Goal: Task Accomplishment & Management: Manage account settings

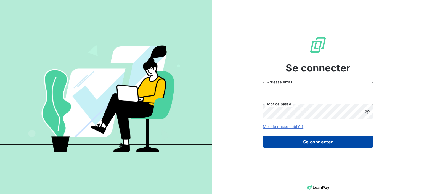
type input "[EMAIL_ADDRESS][DOMAIN_NAME]"
click at [295, 144] on button "Se connecter" at bounding box center [318, 142] width 111 height 12
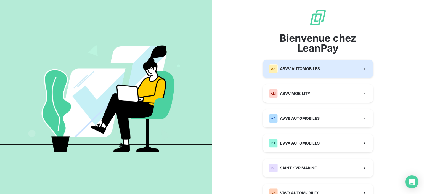
click at [326, 73] on button "AA ABVV AUTOMOBILES" at bounding box center [318, 69] width 111 height 18
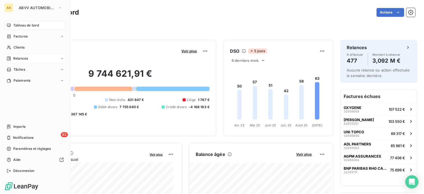
click at [31, 59] on div "Relances" at bounding box center [35, 58] width 62 height 9
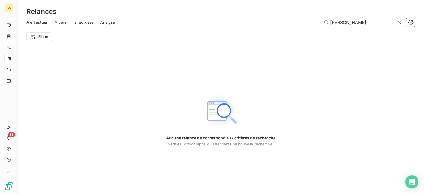
click at [74, 22] on div "À effectuer À venir Effectuées Analyse [PERSON_NAME]" at bounding box center [221, 23] width 407 height 12
click at [78, 25] on div "Effectuées" at bounding box center [84, 23] width 20 height 12
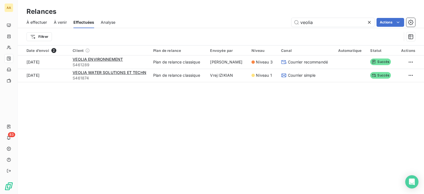
click at [371, 21] on icon at bounding box center [370, 23] width 6 height 6
click at [350, 22] on input "text" at bounding box center [333, 22] width 83 height 9
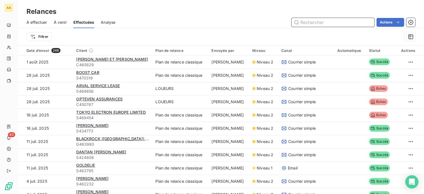
click at [40, 18] on div "À effectuer" at bounding box center [37, 23] width 21 height 12
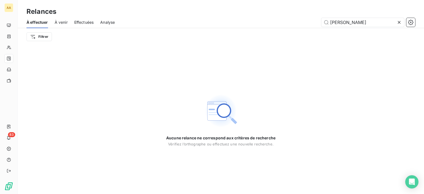
click at [398, 25] on icon at bounding box center [400, 23] width 6 height 6
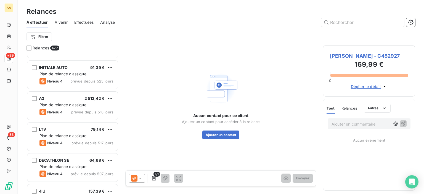
scroll to position [1630, 0]
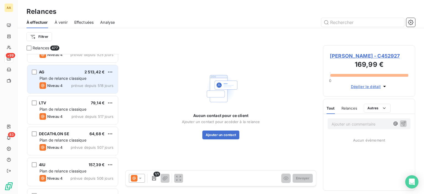
click at [84, 78] on span "Plan de relance classique" at bounding box center [63, 78] width 47 height 5
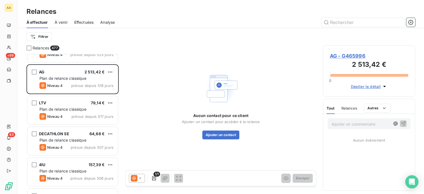
drag, startPoint x: 143, startPoint y: 177, endPoint x: 141, endPoint y: 174, distance: 3.5
click at [143, 177] on div at bounding box center [137, 178] width 16 height 9
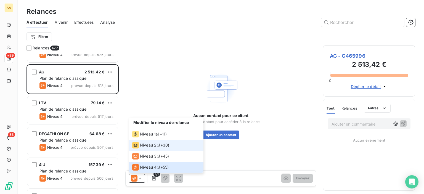
click at [165, 147] on span "J+30 )" at bounding box center [163, 146] width 11 height 6
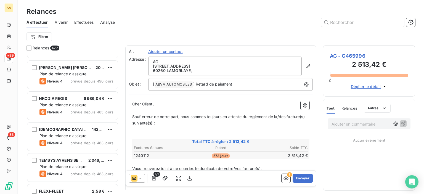
scroll to position [1796, 0]
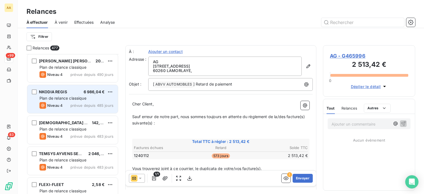
click at [98, 99] on div "Plan de relance classique" at bounding box center [77, 99] width 74 height 6
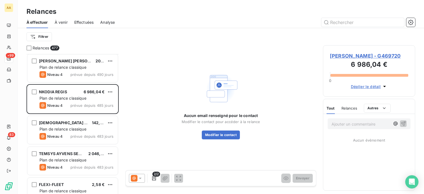
click at [140, 175] on div at bounding box center [137, 178] width 16 height 9
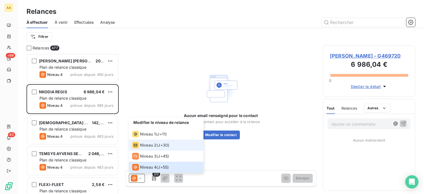
click at [148, 144] on span "Niveau 2" at bounding box center [148, 146] width 17 height 6
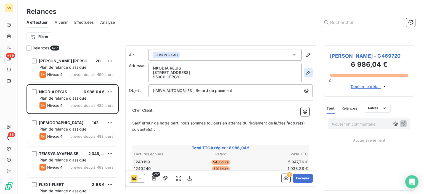
click at [304, 76] on button "button" at bounding box center [308, 72] width 9 height 9
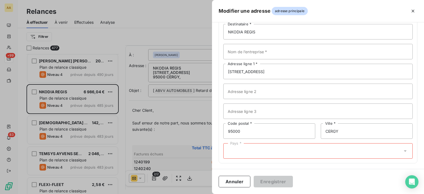
scroll to position [36, 0]
click at [263, 150] on div "Pays *" at bounding box center [319, 150] width 190 height 15
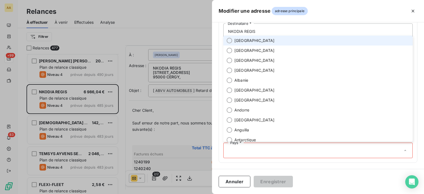
click at [256, 38] on li "[GEOGRAPHIC_DATA]" at bounding box center [319, 41] width 190 height 10
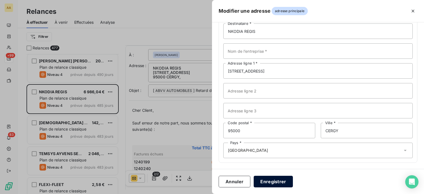
click at [273, 179] on button "Enregistrer" at bounding box center [273, 182] width 39 height 12
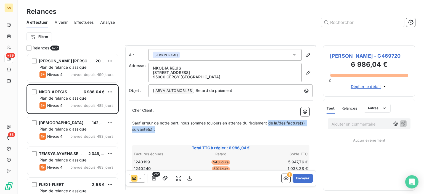
drag, startPoint x: 271, startPoint y: 122, endPoint x: 279, endPoint y: 128, distance: 10.0
click at [279, 128] on p "Sauf erreur de notre part, nous sommes toujours en attente du règlement de la/d…" at bounding box center [220, 126] width 177 height 13
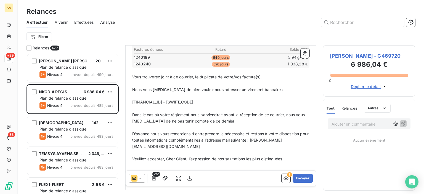
scroll to position [69, 0]
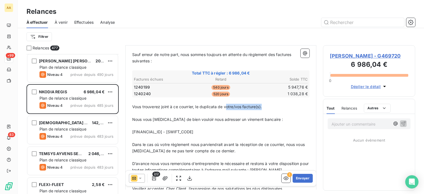
drag, startPoint x: 228, startPoint y: 107, endPoint x: 266, endPoint y: 106, distance: 37.9
click at [266, 106] on p "Vous trouverez joint à ce courrier, le duplicata de votre/vos facture(s)." at bounding box center [220, 107] width 177 height 6
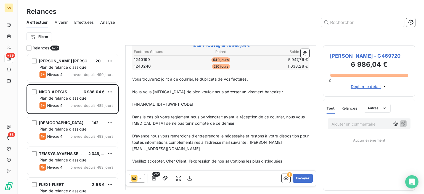
scroll to position [124, 0]
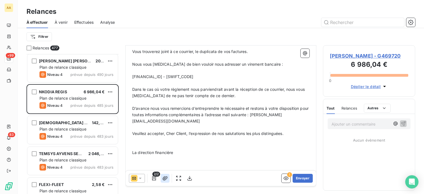
click at [164, 177] on icon "button" at bounding box center [165, 178] width 5 height 4
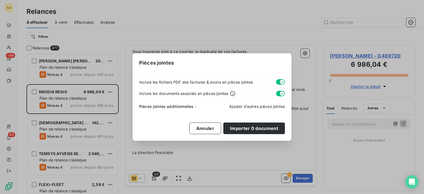
click at [242, 105] on span "Ajouter d’autres pièces jointes" at bounding box center [257, 106] width 56 height 5
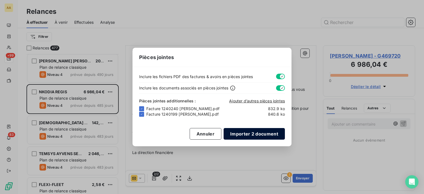
click at [239, 131] on button "Importer 2 document" at bounding box center [254, 134] width 61 height 12
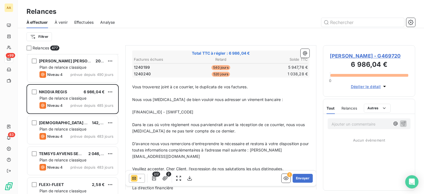
scroll to position [83, 0]
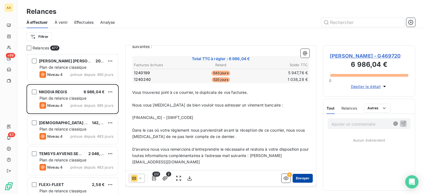
click at [295, 177] on button "Envoyer" at bounding box center [303, 178] width 20 height 9
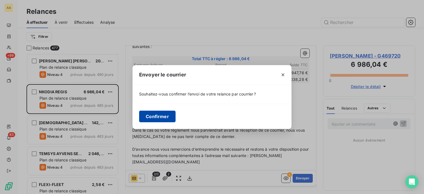
click at [156, 113] on button "Confirmer" at bounding box center [157, 117] width 36 height 12
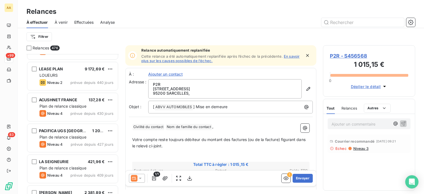
scroll to position [2045, 0]
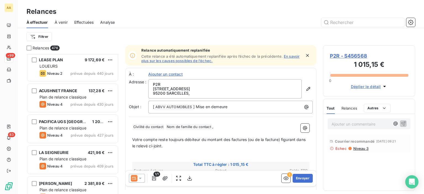
click at [88, 22] on span "Effectuées" at bounding box center [84, 23] width 20 height 6
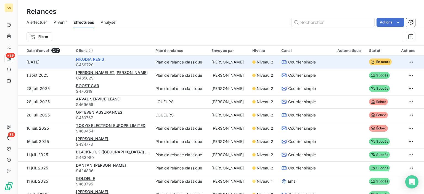
click at [100, 58] on span "NKODIA REGIS" at bounding box center [90, 59] width 28 height 5
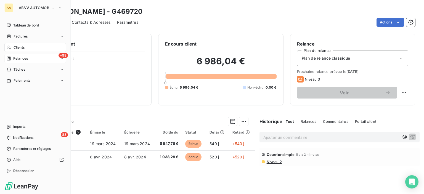
click at [14, 59] on span "Relances" at bounding box center [20, 58] width 15 height 5
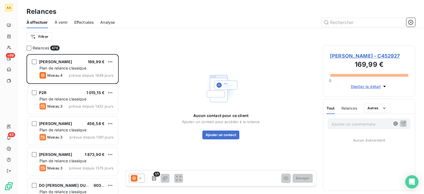
scroll to position [136, 88]
click at [79, 23] on span "Effectuées" at bounding box center [84, 23] width 20 height 6
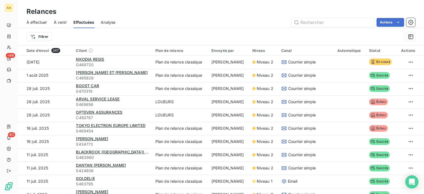
click at [40, 25] on div "À effectuer" at bounding box center [37, 23] width 21 height 12
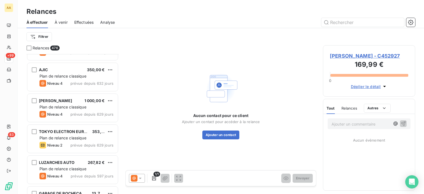
scroll to position [1022, 0]
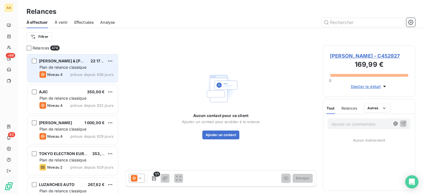
click at [82, 66] on span "Plan de relance classique" at bounding box center [63, 67] width 47 height 5
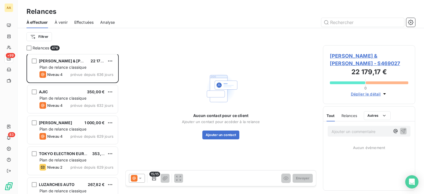
click at [138, 176] on icon at bounding box center [141, 179] width 6 height 6
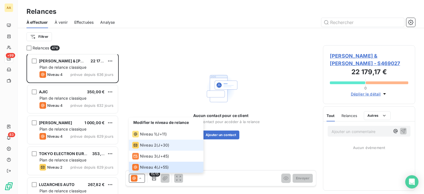
click at [162, 148] on span "J+30 )" at bounding box center [163, 146] width 11 height 6
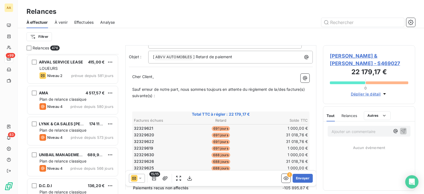
scroll to position [1271, 0]
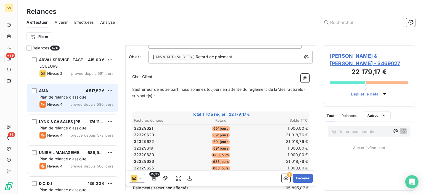
click at [88, 103] on span "prévue depuis 580 jours" at bounding box center [91, 104] width 43 height 4
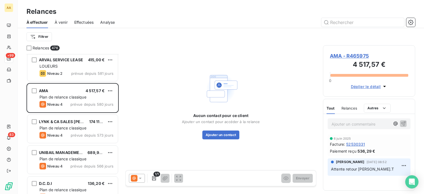
click at [139, 178] on icon at bounding box center [140, 178] width 3 height 1
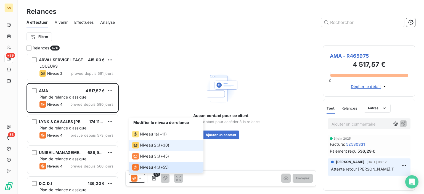
click at [166, 143] on span "J+30 )" at bounding box center [163, 146] width 11 height 6
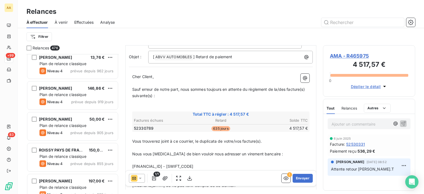
scroll to position [470, 0]
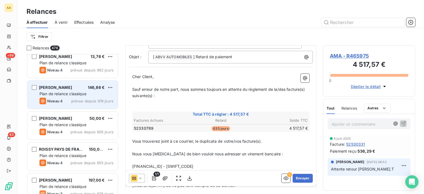
click at [80, 91] on span "Plan de relance classique" at bounding box center [63, 93] width 47 height 5
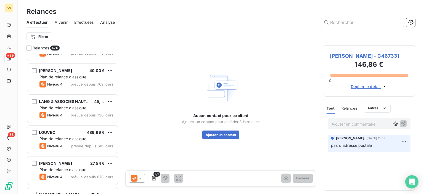
scroll to position [774, 0]
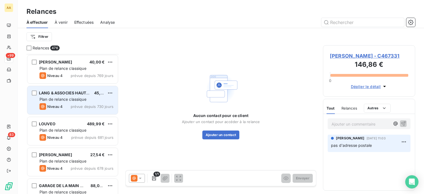
click at [78, 106] on span "prévue depuis 730 jours" at bounding box center [92, 106] width 43 height 4
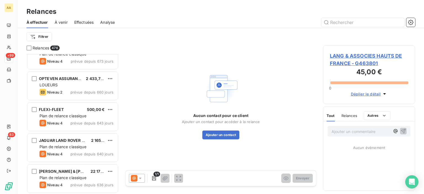
scroll to position [939, 0]
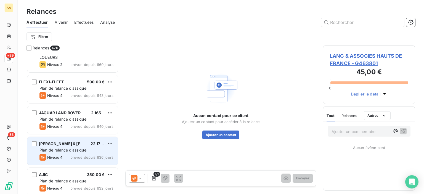
click at [86, 156] on span "prévue depuis 636 jours" at bounding box center [91, 157] width 43 height 4
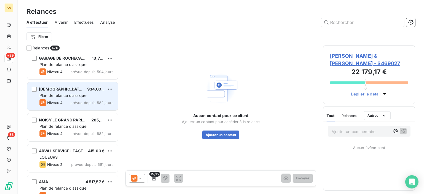
scroll to position [1243, 0]
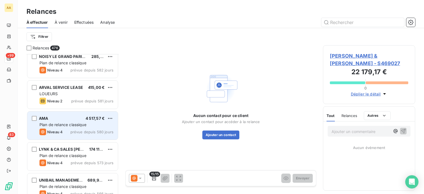
click at [64, 131] on div "Niveau 4 prévue depuis 580 jours" at bounding box center [77, 132] width 74 height 7
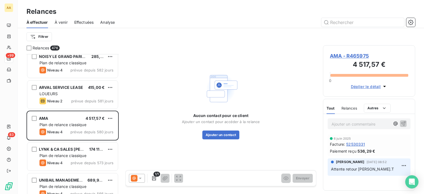
click at [135, 176] on icon at bounding box center [134, 178] width 7 height 7
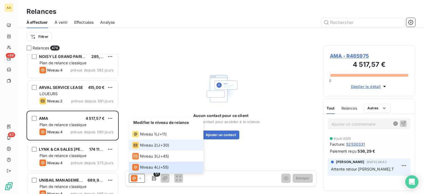
click at [151, 148] on div "Niveau 2" at bounding box center [144, 145] width 24 height 7
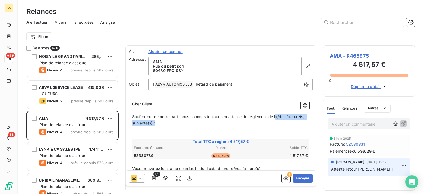
drag, startPoint x: 278, startPoint y: 117, endPoint x: 283, endPoint y: 121, distance: 7.1
click at [283, 121] on p "Sauf erreur de notre part, nous sommes toujours en attente du règlement de la/d…" at bounding box center [220, 120] width 177 height 13
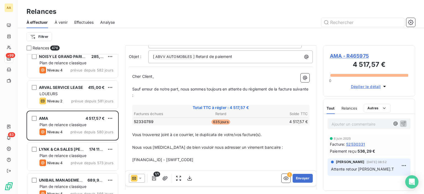
scroll to position [28, 0]
drag, startPoint x: 230, startPoint y: 135, endPoint x: 282, endPoint y: 131, distance: 52.1
click at [282, 132] on p "Vous trouverez joint à ce courrier, le duplicata de votre/vos facture(s)." at bounding box center [220, 135] width 177 height 6
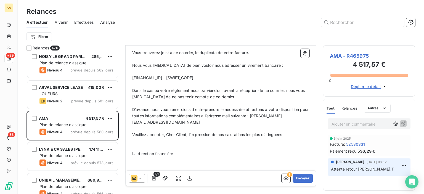
scroll to position [111, 0]
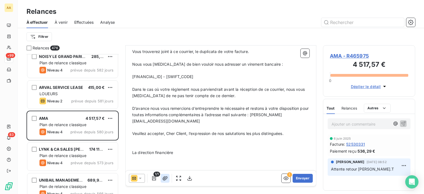
click at [167, 174] on button "button" at bounding box center [165, 178] width 9 height 9
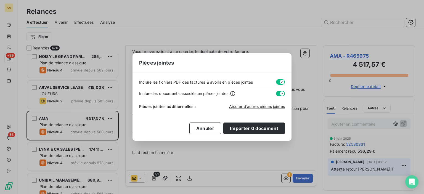
click at [254, 103] on div "Pièces jointes additionnelles : Ajouter d’autres pièces jointes" at bounding box center [212, 105] width 146 height 12
click at [251, 107] on span "Ajouter d’autres pièces jointes" at bounding box center [257, 106] width 56 height 5
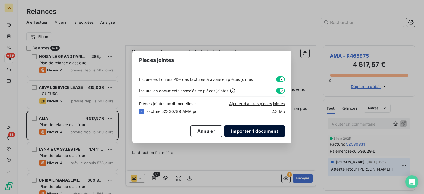
click at [244, 130] on button "Importer 1 document" at bounding box center [255, 131] width 61 height 12
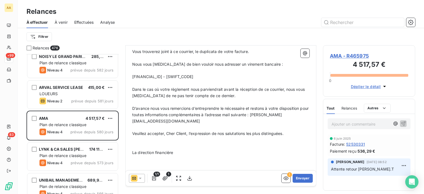
click at [160, 143] on p "﻿" at bounding box center [220, 146] width 177 height 6
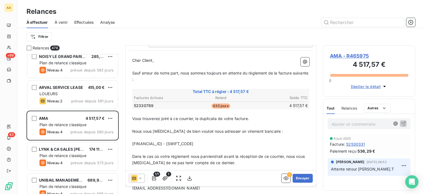
scroll to position [0, 0]
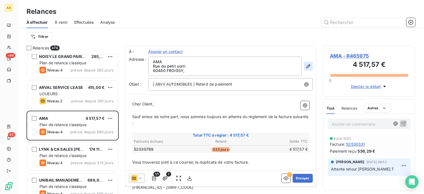
click at [306, 65] on icon "button" at bounding box center [309, 67] width 6 height 6
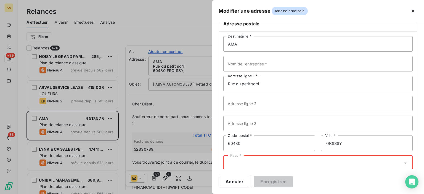
scroll to position [36, 0]
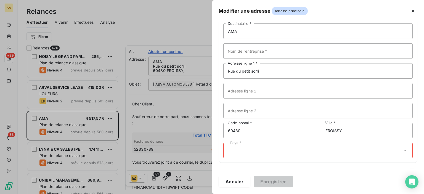
click at [257, 150] on div "Pays *" at bounding box center [319, 150] width 190 height 15
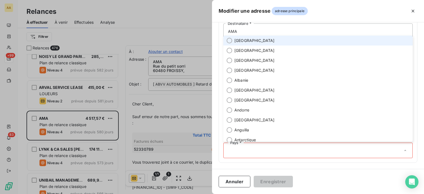
click at [247, 42] on span "[GEOGRAPHIC_DATA]" at bounding box center [255, 41] width 40 height 6
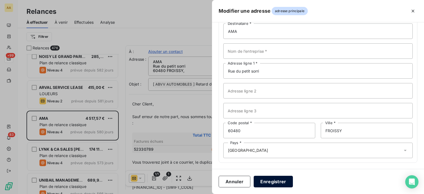
click at [279, 182] on button "Enregistrer" at bounding box center [273, 182] width 39 height 12
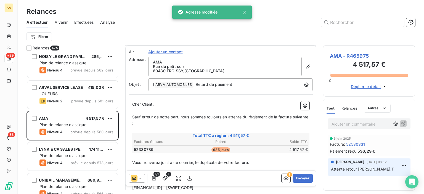
scroll to position [55, 0]
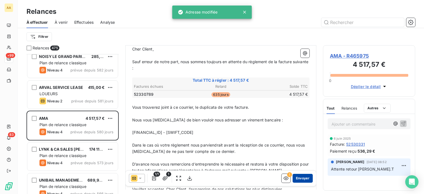
click at [298, 176] on button "Envoyer" at bounding box center [303, 178] width 20 height 9
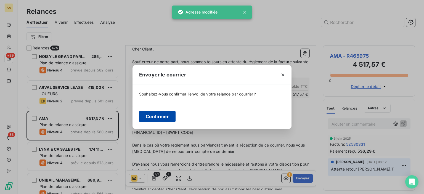
click at [170, 113] on button "Confirmer" at bounding box center [157, 117] width 36 height 12
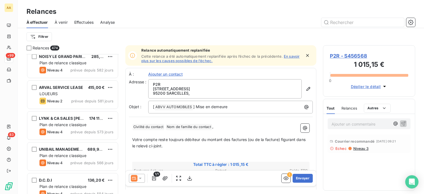
click at [90, 24] on span "Effectuées" at bounding box center [84, 23] width 20 height 6
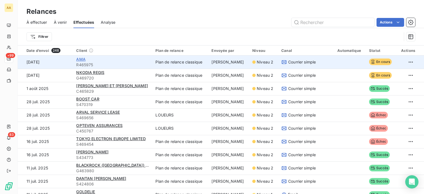
click at [80, 59] on span "AMA" at bounding box center [80, 59] width 9 height 5
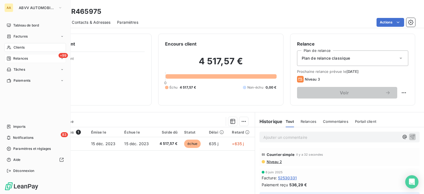
click at [19, 57] on span "Relances" at bounding box center [20, 58] width 15 height 5
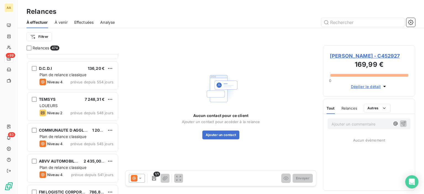
scroll to position [1354, 0]
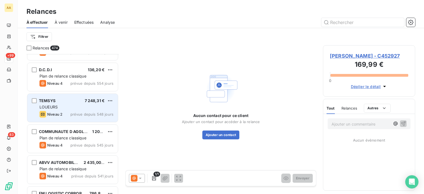
click at [78, 106] on div "LOUEURS" at bounding box center [77, 107] width 74 height 6
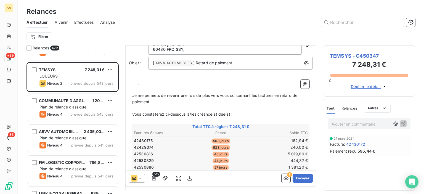
scroll to position [55, 0]
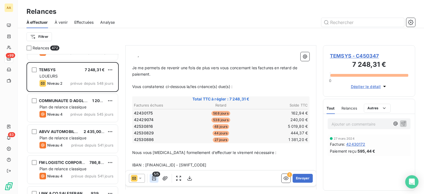
click at [156, 178] on icon "button" at bounding box center [154, 178] width 4 height 4
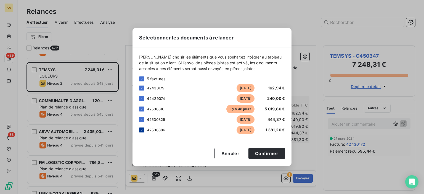
click at [141, 130] on icon at bounding box center [141, 129] width 3 height 3
click at [258, 153] on button "Confirmer" at bounding box center [267, 154] width 36 height 12
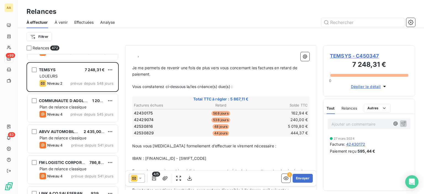
scroll to position [28, 0]
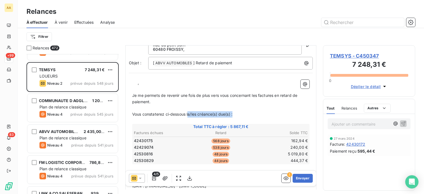
drag, startPoint x: 189, startPoint y: 115, endPoint x: 247, endPoint y: 113, distance: 57.8
click at [247, 113] on p "Vous constaterez ci-dessous la/les créance(s) due(s) :" at bounding box center [220, 114] width 177 height 6
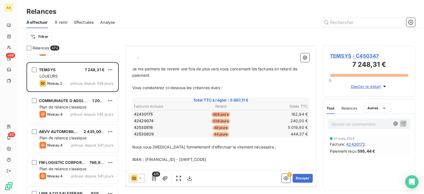
scroll to position [83, 0]
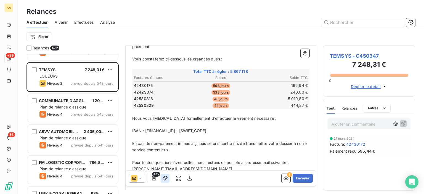
click at [165, 178] on icon "button" at bounding box center [165, 179] width 6 height 6
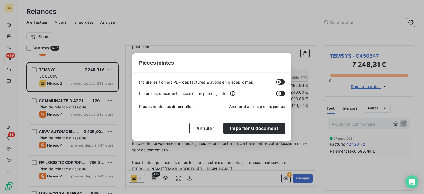
click at [239, 103] on div "Pièces jointes additionnelles : Ajouter d’autres pièces jointes" at bounding box center [212, 105] width 146 height 12
click at [241, 106] on span "Ajouter d’autres pièces jointes" at bounding box center [257, 106] width 56 height 5
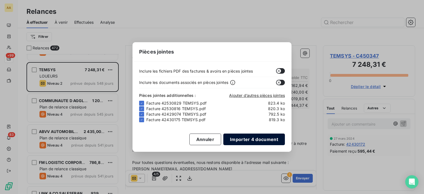
click at [264, 139] on button "Importer 4 document" at bounding box center [255, 140] width 62 height 12
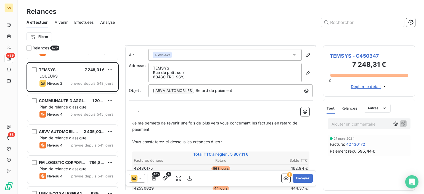
scroll to position [28, 0]
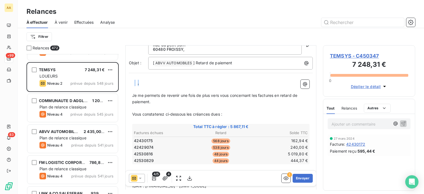
drag, startPoint x: 149, startPoint y: 84, endPoint x: 119, endPoint y: 76, distance: 31.8
click at [119, 76] on div "Relances 472 AJIC 350,00 € Plan de relance classique Niveau 4 prévue depuis 632…" at bounding box center [221, 119] width 407 height 149
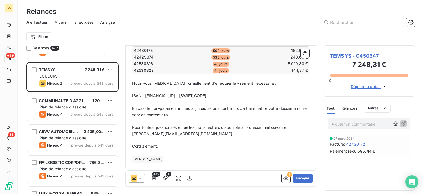
scroll to position [118, 0]
click at [296, 175] on button "Envoyer" at bounding box center [303, 178] width 20 height 9
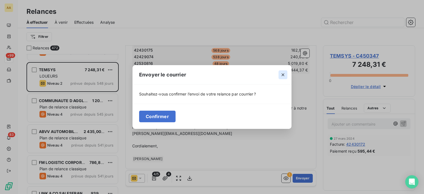
click at [284, 74] on icon "button" at bounding box center [283, 75] width 6 height 6
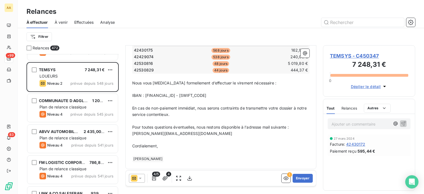
scroll to position [0, 0]
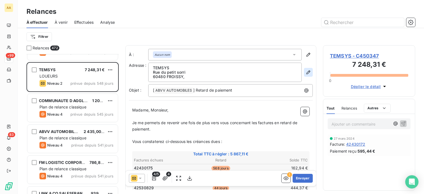
click at [304, 76] on button "button" at bounding box center [308, 72] width 9 height 9
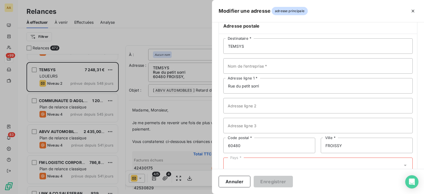
scroll to position [36, 0]
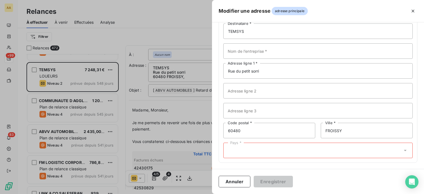
click at [252, 152] on div "Pays *" at bounding box center [319, 150] width 190 height 15
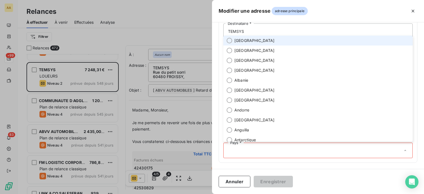
click at [250, 41] on li "[GEOGRAPHIC_DATA]" at bounding box center [319, 41] width 190 height 10
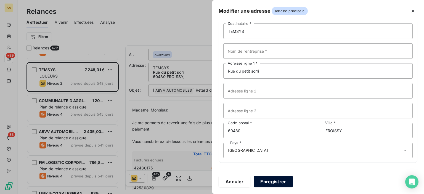
click at [266, 182] on button "Enregistrer" at bounding box center [273, 182] width 39 height 12
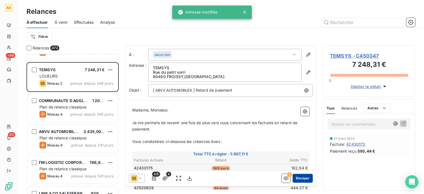
click at [299, 177] on button "Envoyer" at bounding box center [303, 178] width 20 height 9
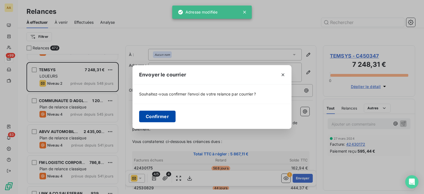
click at [174, 116] on button "Confirmer" at bounding box center [157, 117] width 36 height 12
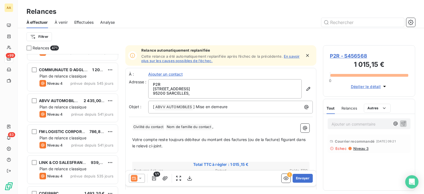
click at [80, 24] on span "Effectuées" at bounding box center [84, 23] width 20 height 6
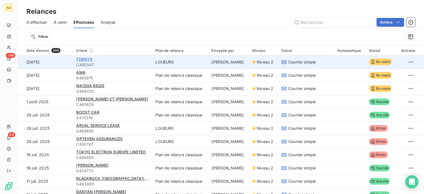
click at [84, 61] on span "TEMSYS" at bounding box center [84, 59] width 16 height 5
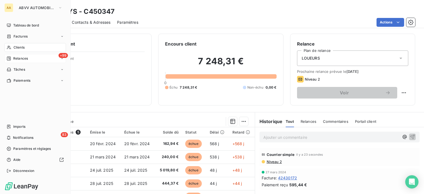
click at [9, 61] on div "Relances" at bounding box center [17, 58] width 21 height 5
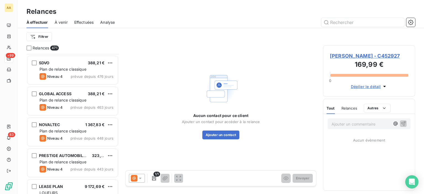
scroll to position [1879, 0]
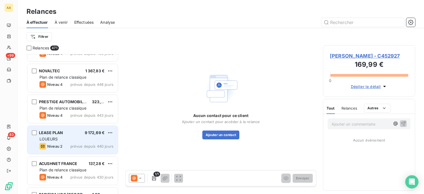
click at [76, 138] on div "LOUEURS" at bounding box center [77, 139] width 74 height 6
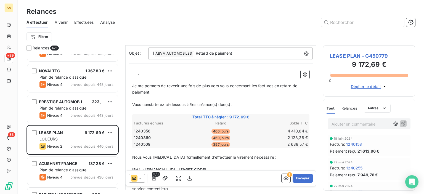
scroll to position [28, 0]
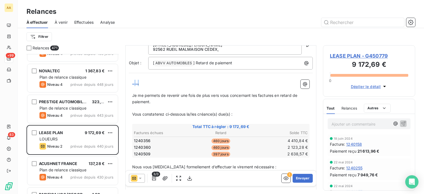
drag, startPoint x: 175, startPoint y: 84, endPoint x: 122, endPoint y: 77, distance: 53.8
click at [122, 77] on div "Relances 471 SDVO 388,21 € Plan de relance classique Niveau 4 prévue depuis 476…" at bounding box center [221, 119] width 407 height 149
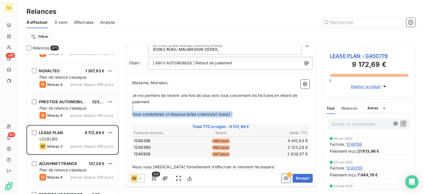
drag, startPoint x: 187, startPoint y: 109, endPoint x: 240, endPoint y: 117, distance: 53.1
click at [246, 113] on div "Madame, Monsieur, ﻿ Je me permets de revenir une fois de plus vers vous concern…" at bounding box center [220, 163] width 177 height 167
click at [238, 118] on p "﻿" at bounding box center [220, 121] width 177 height 6
drag, startPoint x: 225, startPoint y: 114, endPoint x: 187, endPoint y: 114, distance: 38.4
click at [187, 114] on span "Vous constaterez ci-dessous la/les créance(s) due(s) :" at bounding box center [182, 114] width 100 height 5
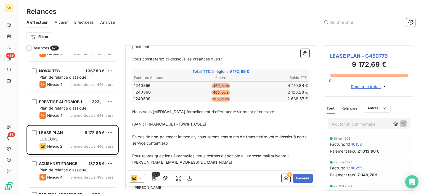
scroll to position [112, 0]
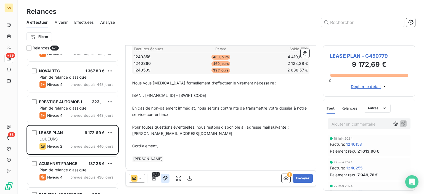
click at [165, 179] on icon "button" at bounding box center [165, 178] width 5 height 4
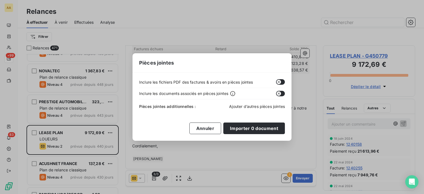
click at [244, 110] on div "Pièces jointes additionnelles : Ajouter d’autres pièces jointes" at bounding box center [212, 105] width 146 height 12
click at [245, 104] on span "Ajouter d’autres pièces jointes" at bounding box center [257, 106] width 56 height 5
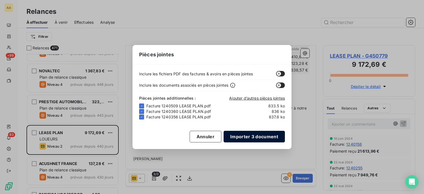
click at [259, 137] on button "Importer 3 document" at bounding box center [254, 137] width 61 height 12
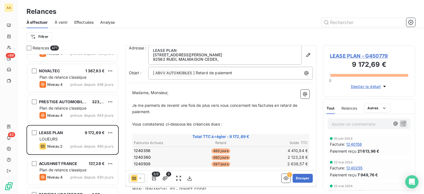
scroll to position [1, 0]
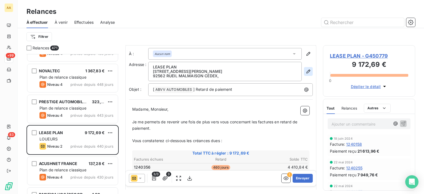
click at [307, 75] on button "button" at bounding box center [308, 71] width 9 height 9
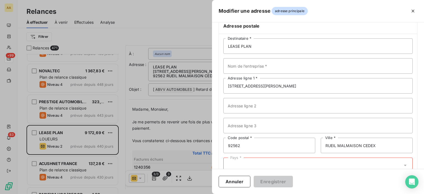
scroll to position [36, 0]
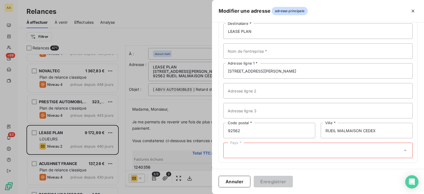
click at [263, 150] on div "Pays *" at bounding box center [319, 150] width 190 height 15
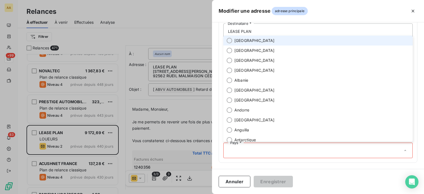
click at [243, 38] on span "[GEOGRAPHIC_DATA]" at bounding box center [255, 41] width 40 height 6
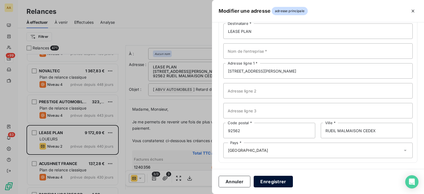
click at [269, 178] on button "Enregistrer" at bounding box center [273, 182] width 39 height 12
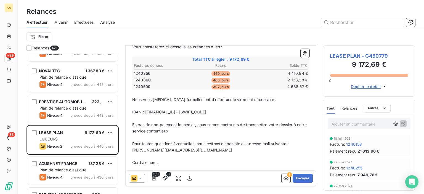
scroll to position [29, 0]
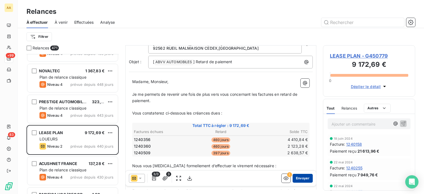
click at [295, 175] on button "Envoyer" at bounding box center [303, 178] width 20 height 9
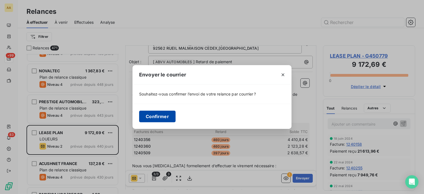
click at [171, 118] on button "Confirmer" at bounding box center [157, 117] width 36 height 12
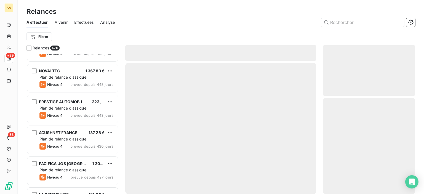
click at [88, 20] on span "Effectuées" at bounding box center [84, 23] width 20 height 6
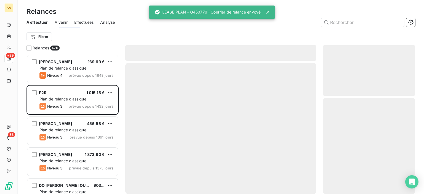
scroll to position [136, 88]
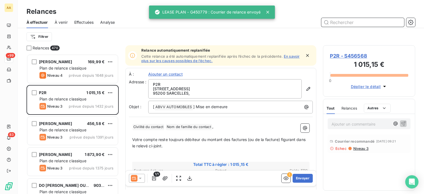
click at [91, 23] on span "Effectuées" at bounding box center [84, 23] width 20 height 6
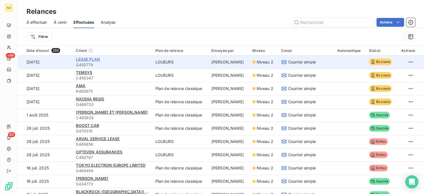
click at [87, 58] on span "LEASE PLAN" at bounding box center [88, 59] width 24 height 5
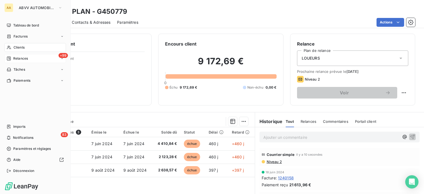
click at [12, 57] on div "Relances" at bounding box center [17, 58] width 21 height 5
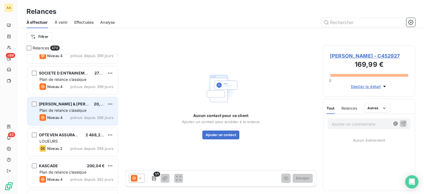
scroll to position [2210, 0]
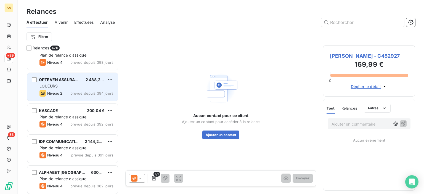
click at [76, 89] on div "OPTEVEN ASSURANCES 2 488,28 € LOUEURS Niveau 2 prévue depuis 394 jours" at bounding box center [72, 87] width 91 height 28
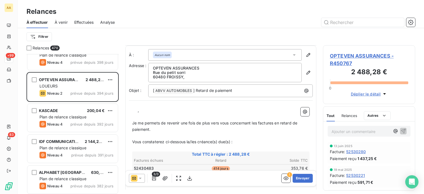
click at [299, 73] on div "OPTEVEN ASSURANCES Rue du petit sorri 60480 FROISSY ," at bounding box center [230, 72] width 165 height 19
click at [306, 72] on icon "button" at bounding box center [309, 73] width 6 height 6
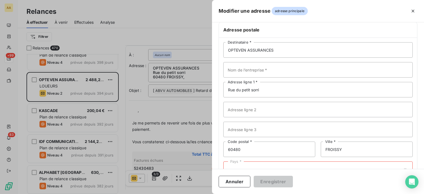
scroll to position [36, 0]
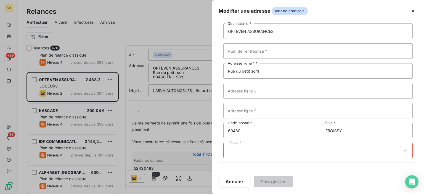
click at [269, 145] on div "Pays *" at bounding box center [319, 150] width 190 height 15
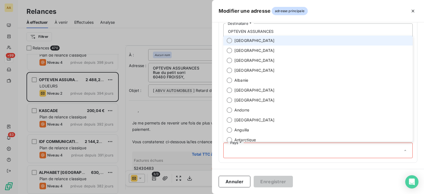
drag, startPoint x: 249, startPoint y: 41, endPoint x: 259, endPoint y: 138, distance: 98.3
click at [249, 40] on li "[GEOGRAPHIC_DATA]" at bounding box center [319, 41] width 190 height 10
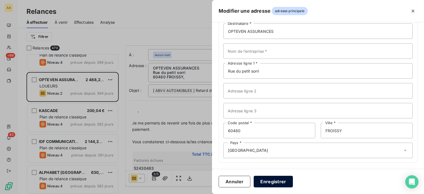
click at [275, 185] on button "Enregistrer" at bounding box center [273, 182] width 39 height 12
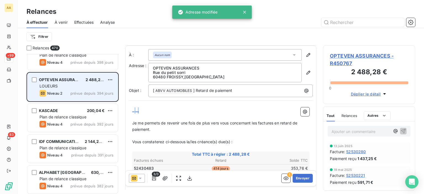
drag, startPoint x: 147, startPoint y: 111, endPoint x: 114, endPoint y: 94, distance: 36.8
click at [114, 94] on div "Relances 470 SOCIETE D ENTRAINEMENT PHILIPPE 270,53 € Plan de relance classique…" at bounding box center [221, 119] width 407 height 149
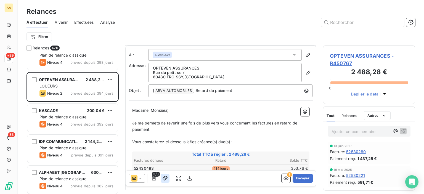
click at [164, 182] on button "button" at bounding box center [165, 178] width 9 height 9
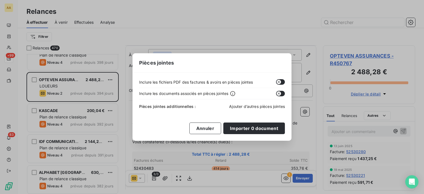
click at [272, 105] on span "Ajouter d’autres pièces jointes" at bounding box center [257, 106] width 56 height 5
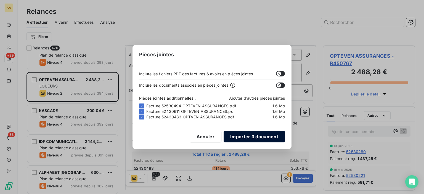
click at [253, 135] on button "Importer 3 document" at bounding box center [254, 137] width 61 height 12
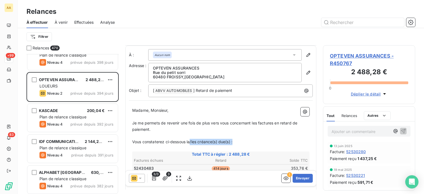
drag, startPoint x: 190, startPoint y: 141, endPoint x: 255, endPoint y: 140, distance: 65.2
click at [255, 140] on p "Vous constaterez ci-dessous la/les créance(s) due(s) :" at bounding box center [220, 142] width 177 height 6
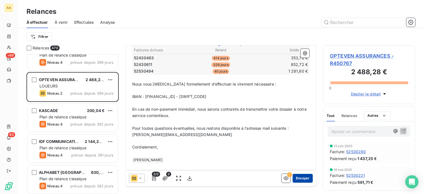
click at [304, 178] on button "Envoyer" at bounding box center [303, 178] width 20 height 9
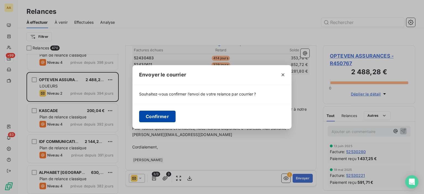
click at [157, 118] on button "Confirmer" at bounding box center [157, 117] width 36 height 12
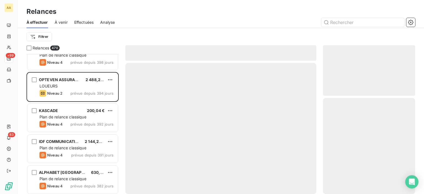
click at [89, 23] on span "Effectuées" at bounding box center [84, 23] width 20 height 6
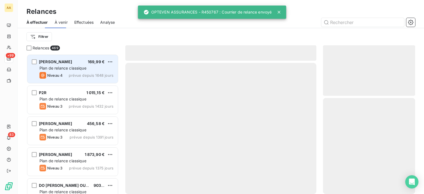
scroll to position [136, 88]
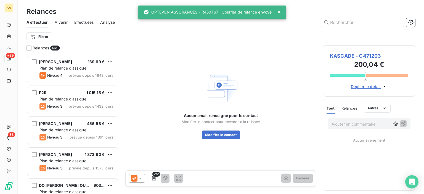
click at [90, 23] on span "Effectuées" at bounding box center [84, 23] width 20 height 6
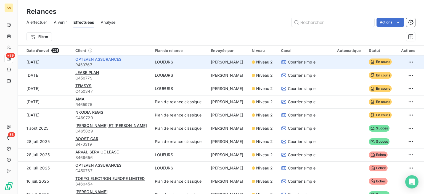
click at [99, 59] on span "OPTEVEN ASSURANCES" at bounding box center [98, 59] width 46 height 5
